Goal: Information Seeking & Learning: Learn about a topic

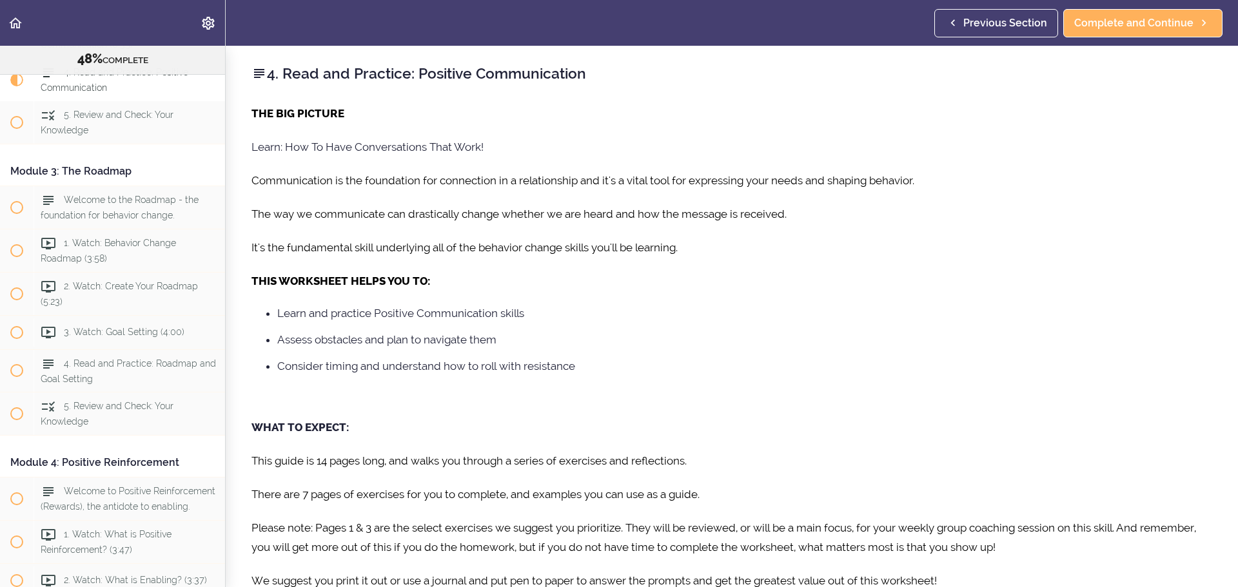
drag, startPoint x: 471, startPoint y: 169, endPoint x: 378, endPoint y: 103, distance: 114.2
click at [471, 169] on div "THE BIG PICTURE Learn: How To Have Conversations That Work! Communication is th…" at bounding box center [731, 354] width 961 height 501
click at [16, 27] on icon "Back to course curriculum" at bounding box center [15, 22] width 15 height 15
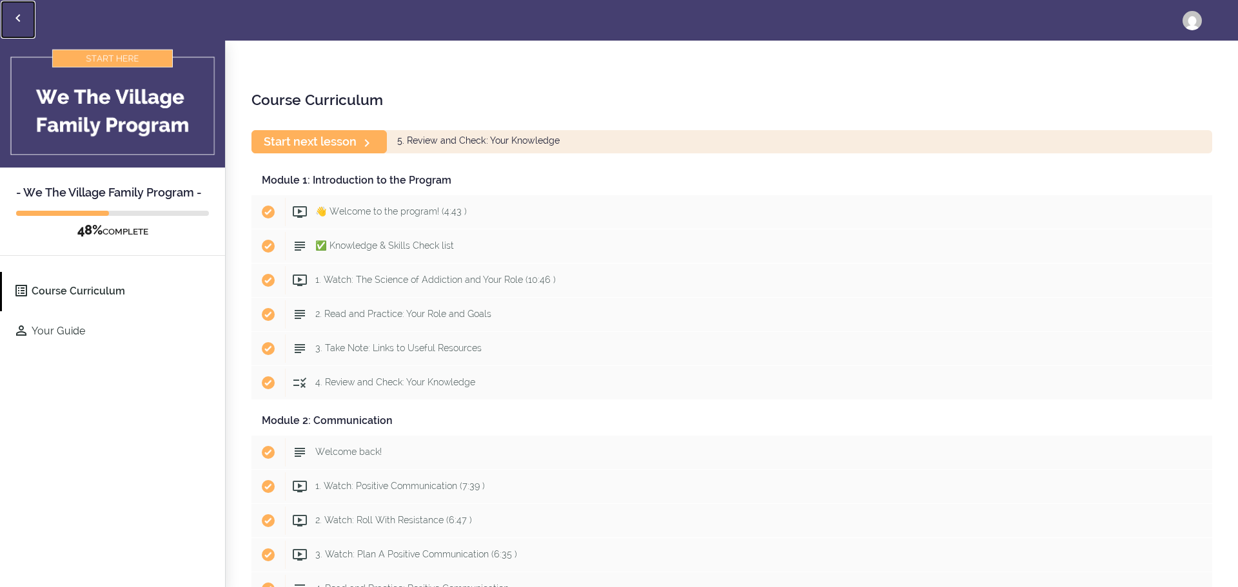
click at [25, 12] on icon "Back to courses" at bounding box center [17, 17] width 15 height 15
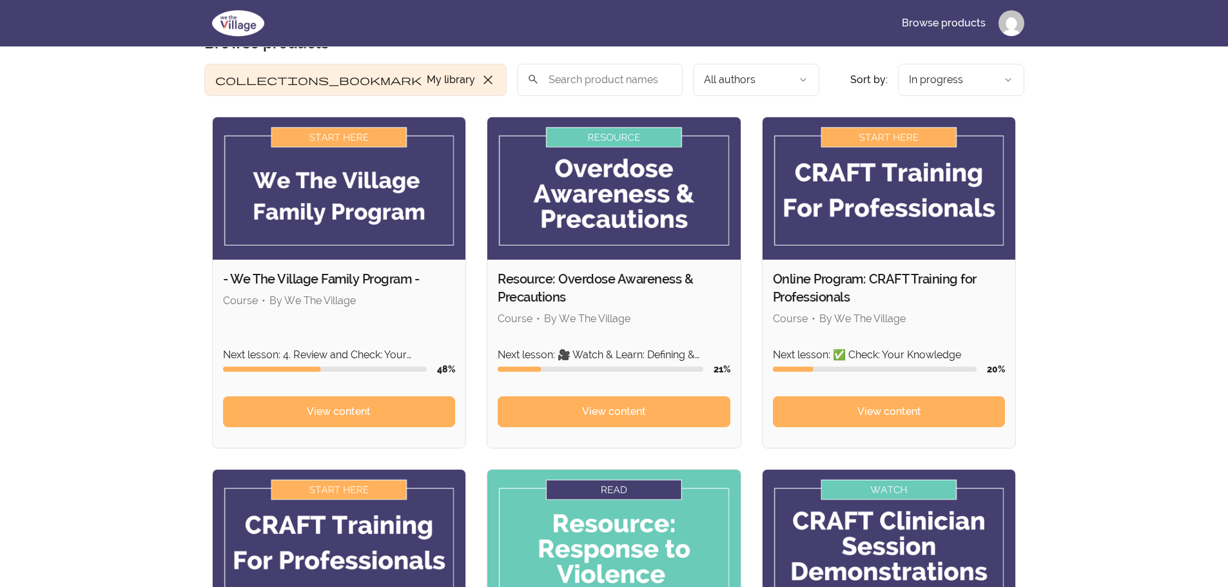
scroll to position [64, 0]
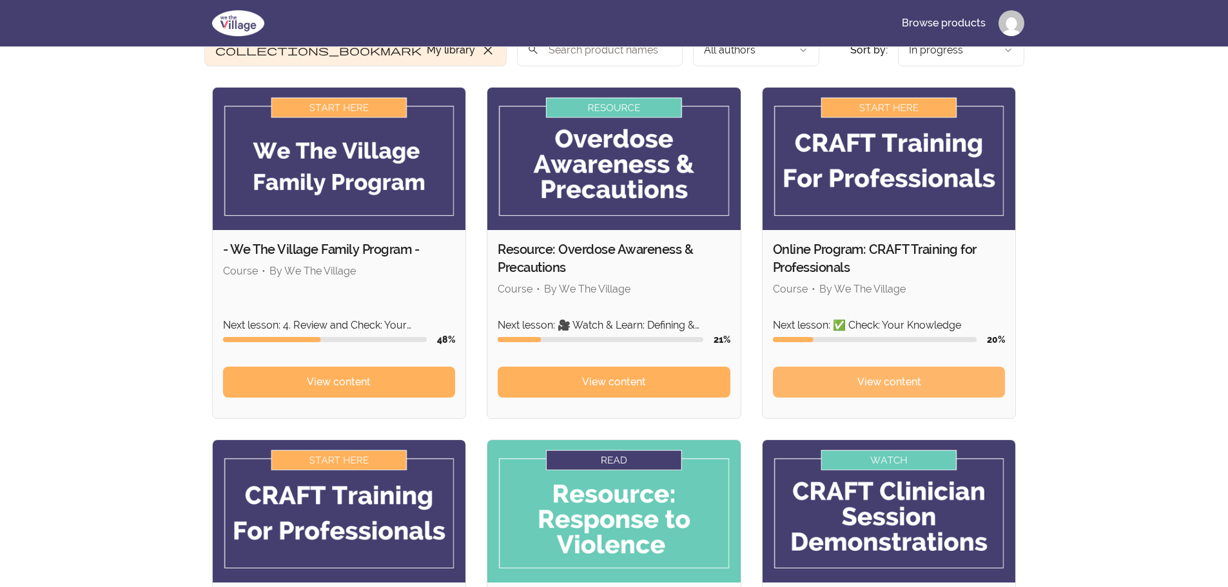
click at [916, 380] on span "View content" at bounding box center [890, 382] width 64 height 15
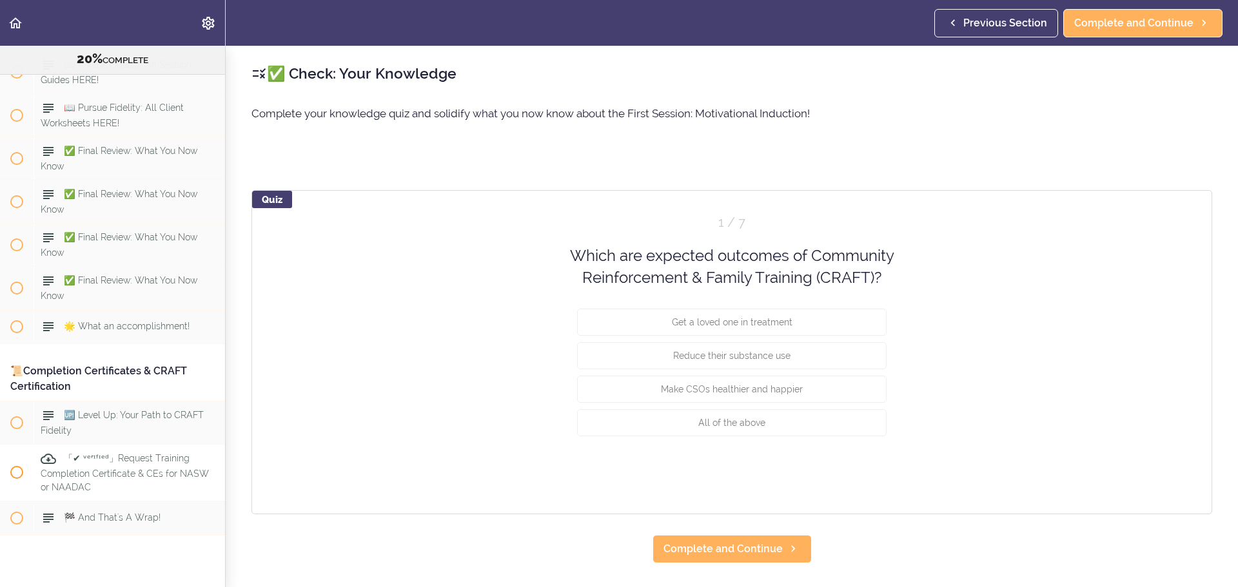
scroll to position [9130, 0]
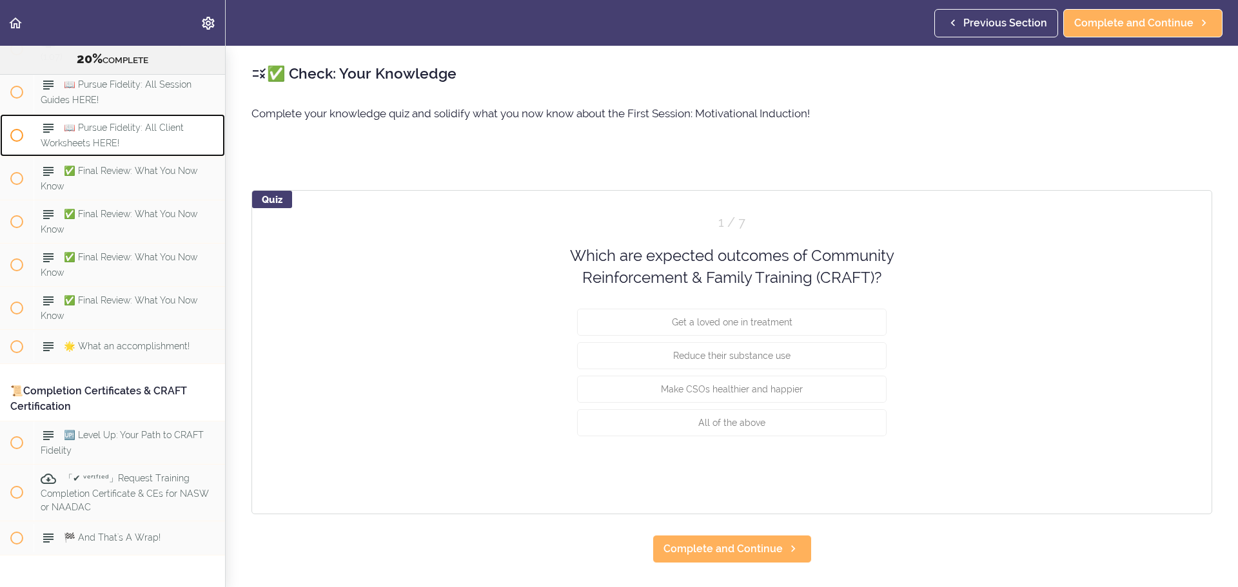
click at [157, 157] on div "📖 Pursue Fidelity: All Client Worksheets HERE!" at bounding box center [130, 135] width 192 height 43
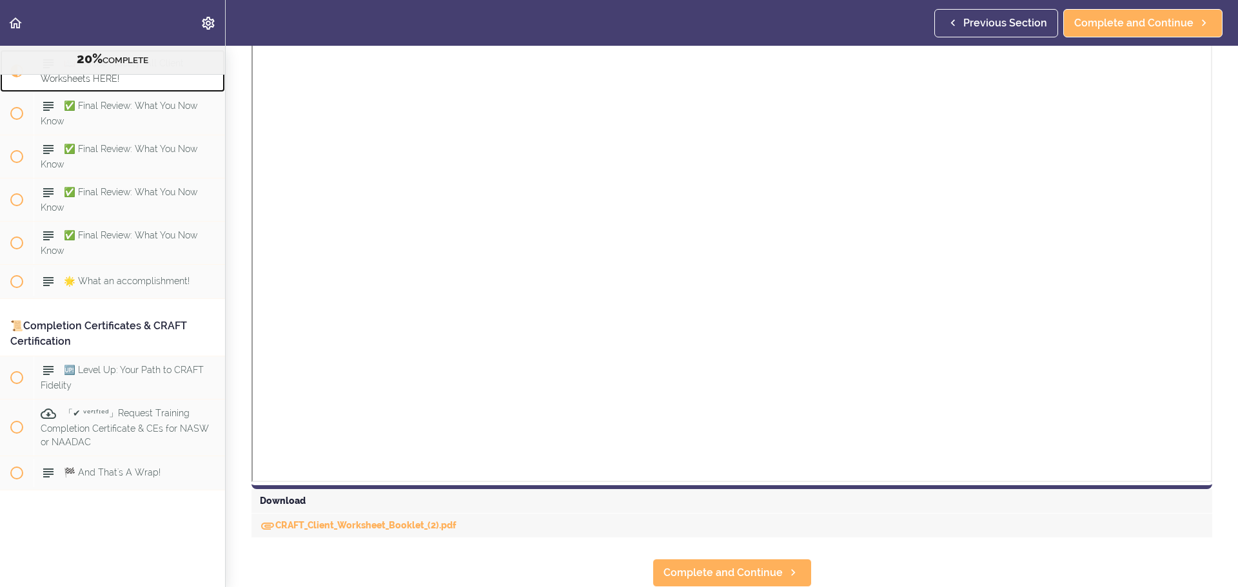
scroll to position [426, 0]
